Goal: Transaction & Acquisition: Purchase product/service

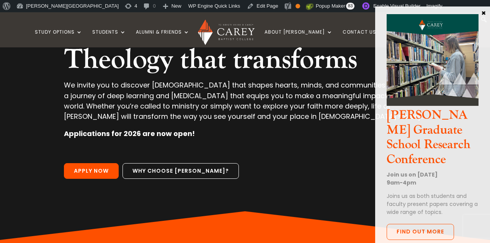
scroll to position [94, 0]
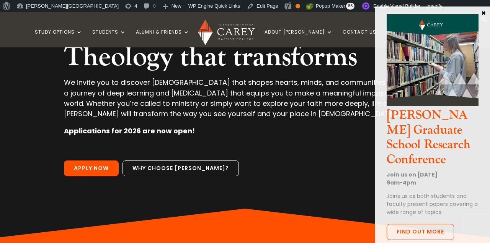
click at [484, 10] on button "×" at bounding box center [483, 12] width 8 height 7
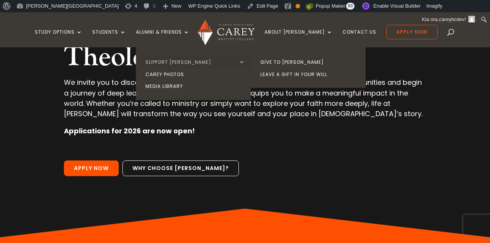
click at [166, 63] on link "Support [PERSON_NAME]" at bounding box center [195, 62] width 115 height 12
click at [290, 62] on link "Give to [PERSON_NAME]" at bounding box center [309, 62] width 115 height 12
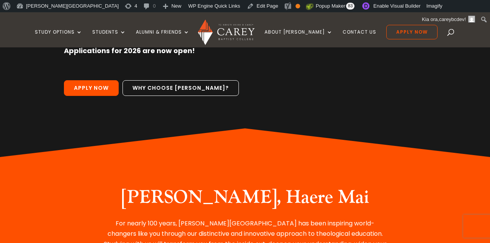
scroll to position [0, 0]
